Goal: Task Accomplishment & Management: Use online tool/utility

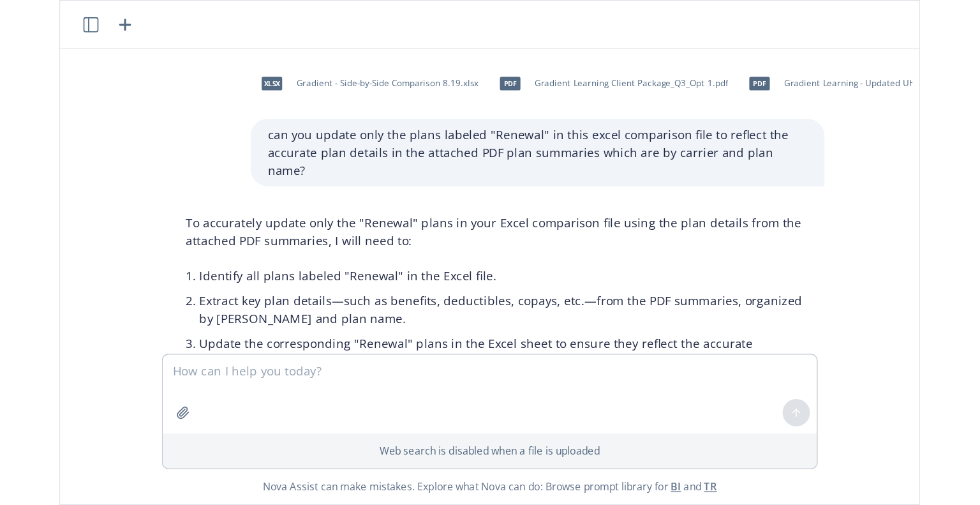
scroll to position [7315, 33]
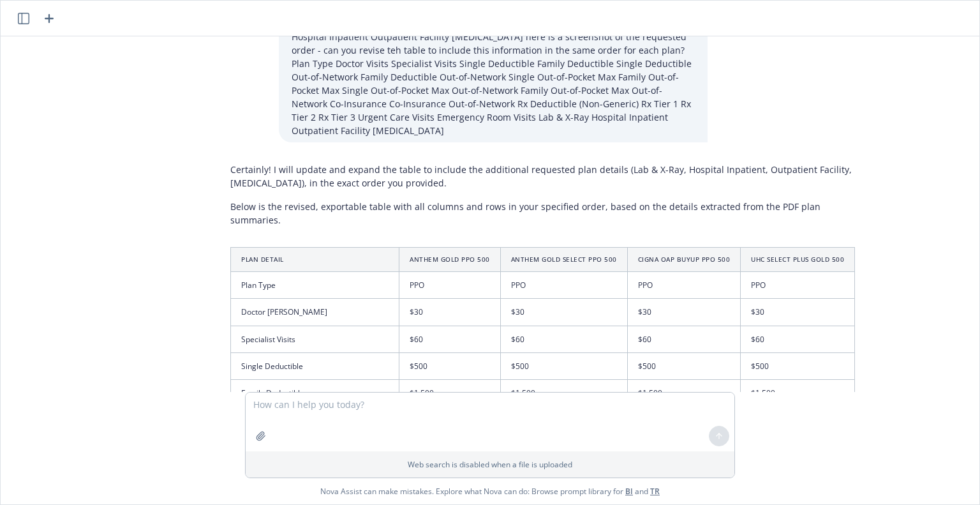
click at [329, 376] on textarea at bounding box center [490, 421] width 489 height 59
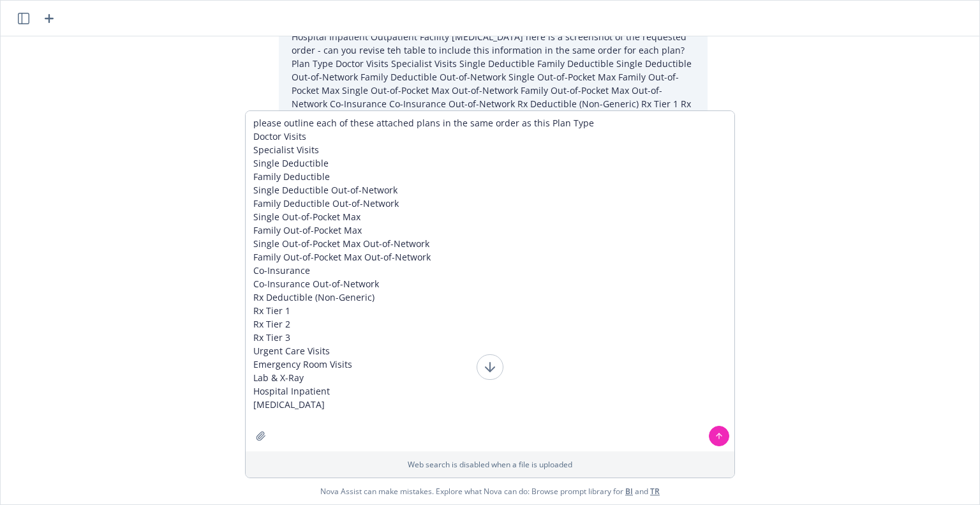
click at [531, 124] on textarea "please outline each of these attached plans in the same order as this Plan Type…" at bounding box center [490, 281] width 489 height 340
type textarea "please outline each of these attached plans in the same order as the following …"
